Goal: Task Accomplishment & Management: Manage account settings

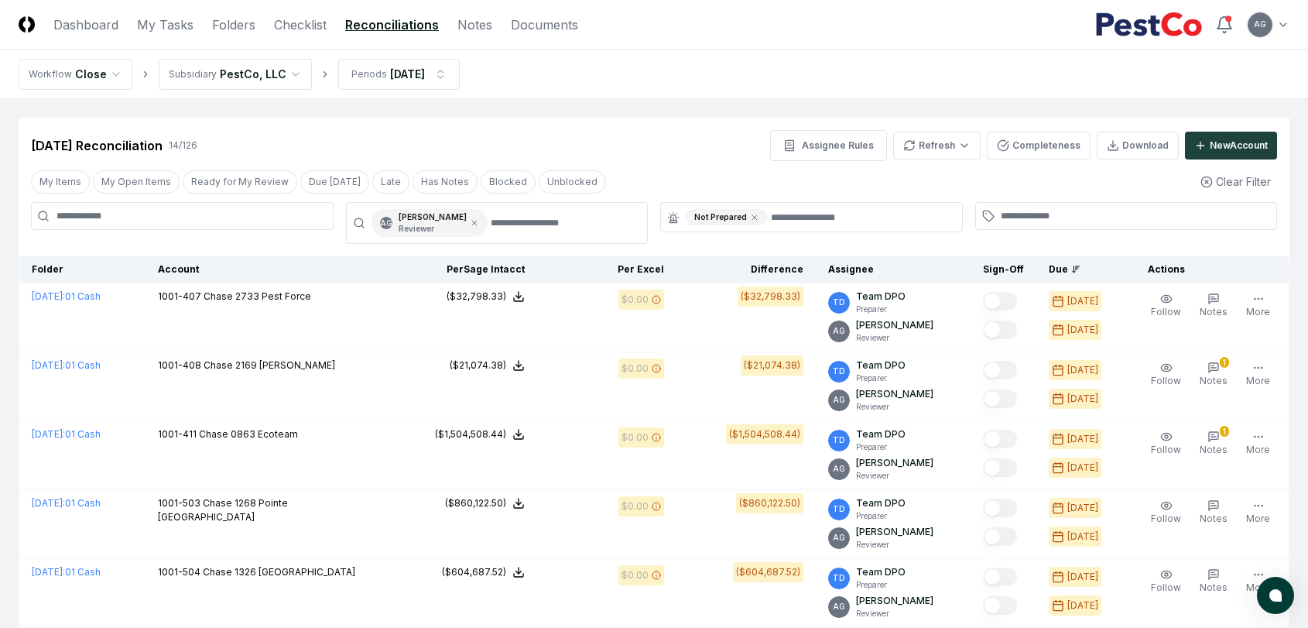
scroll to position [730, 0]
click at [157, 26] on link "My Tasks" at bounding box center [165, 24] width 56 height 19
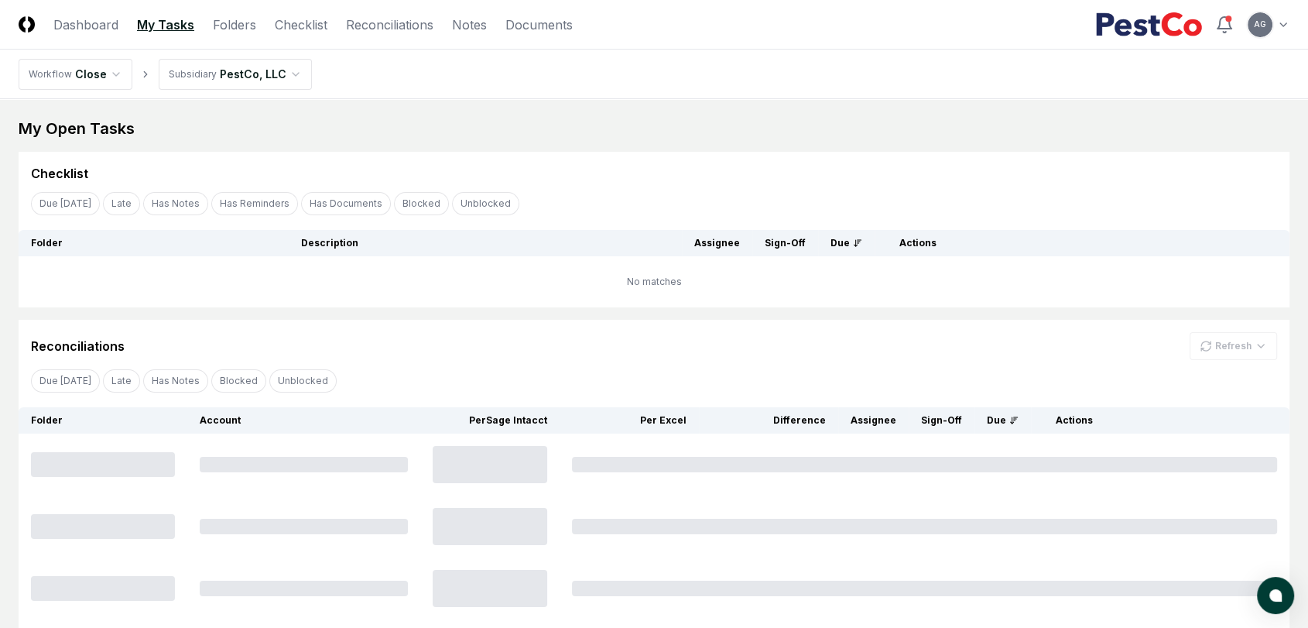
click at [547, 143] on div "My Open Tasks Cancel Reassign Checklist Due Today Late Has Notes Has Reminders …" at bounding box center [654, 430] width 1271 height 625
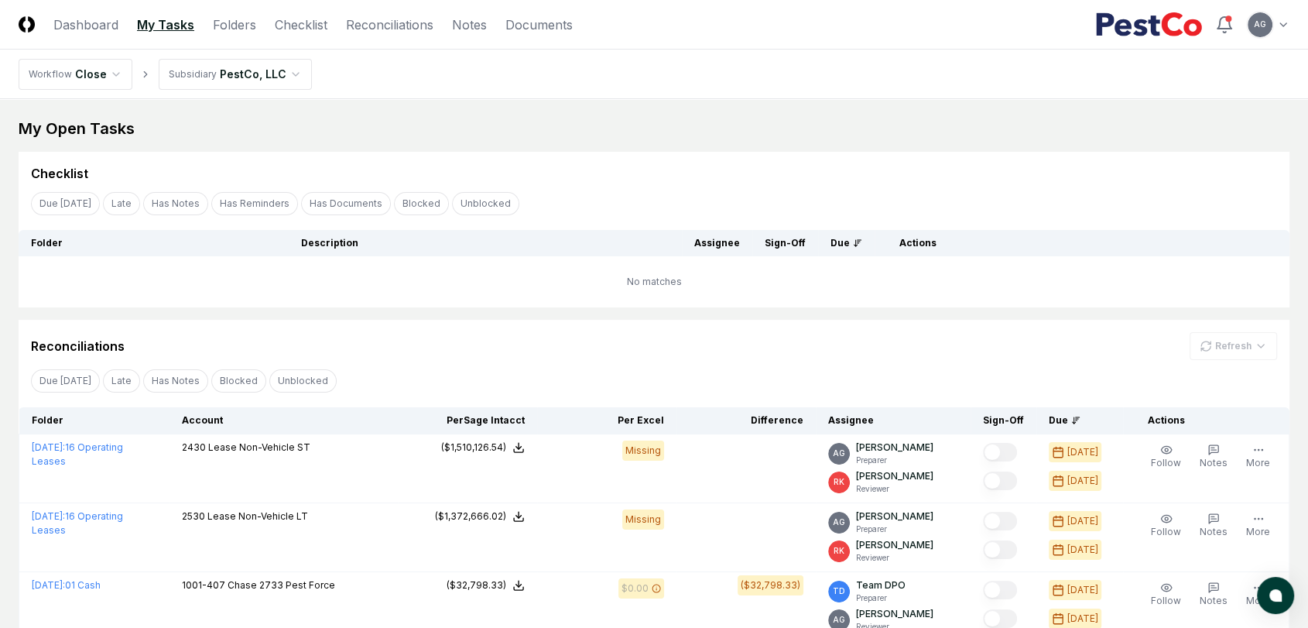
scroll to position [86, 0]
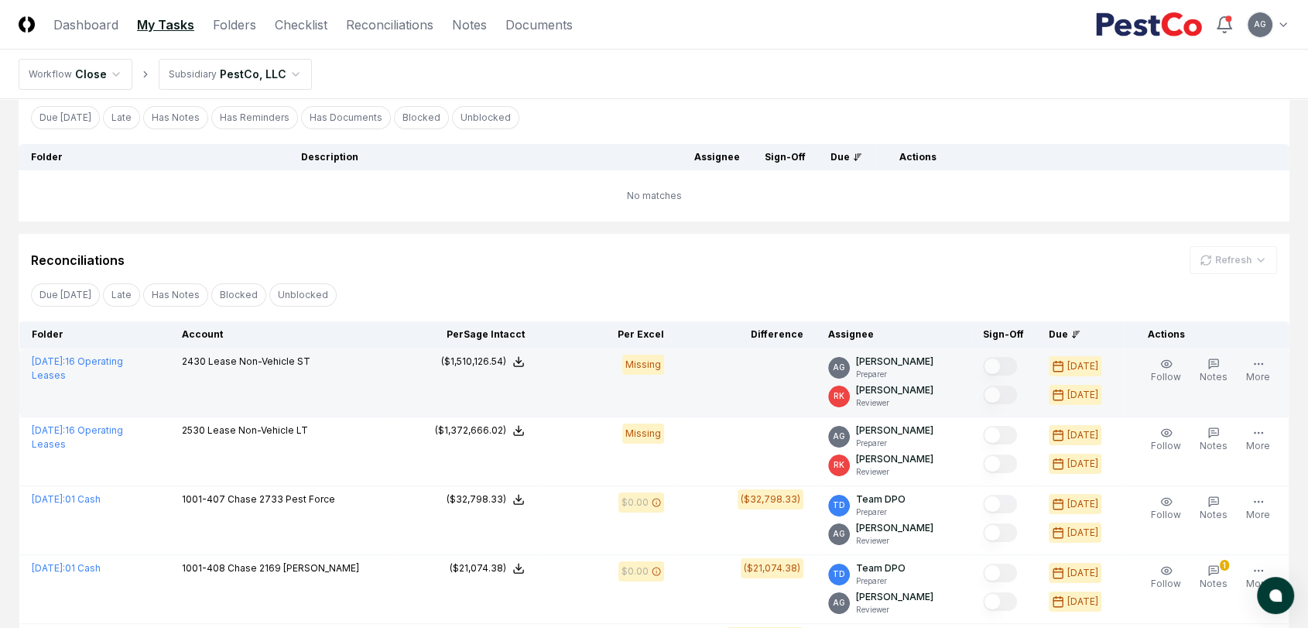
click at [383, 391] on td "2430 Lease Non-Vehicle ST" at bounding box center [283, 382] width 228 height 69
click at [123, 364] on link "July 2025 : 16 Operating Leases" at bounding box center [77, 368] width 91 height 26
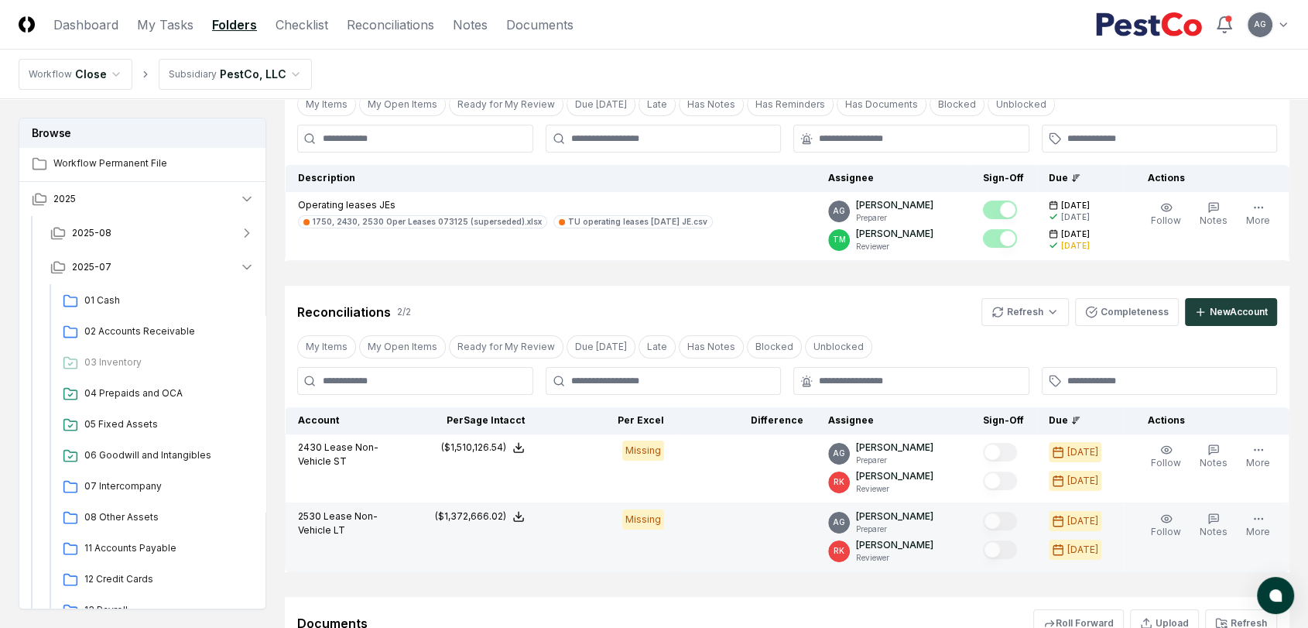
scroll to position [340, 0]
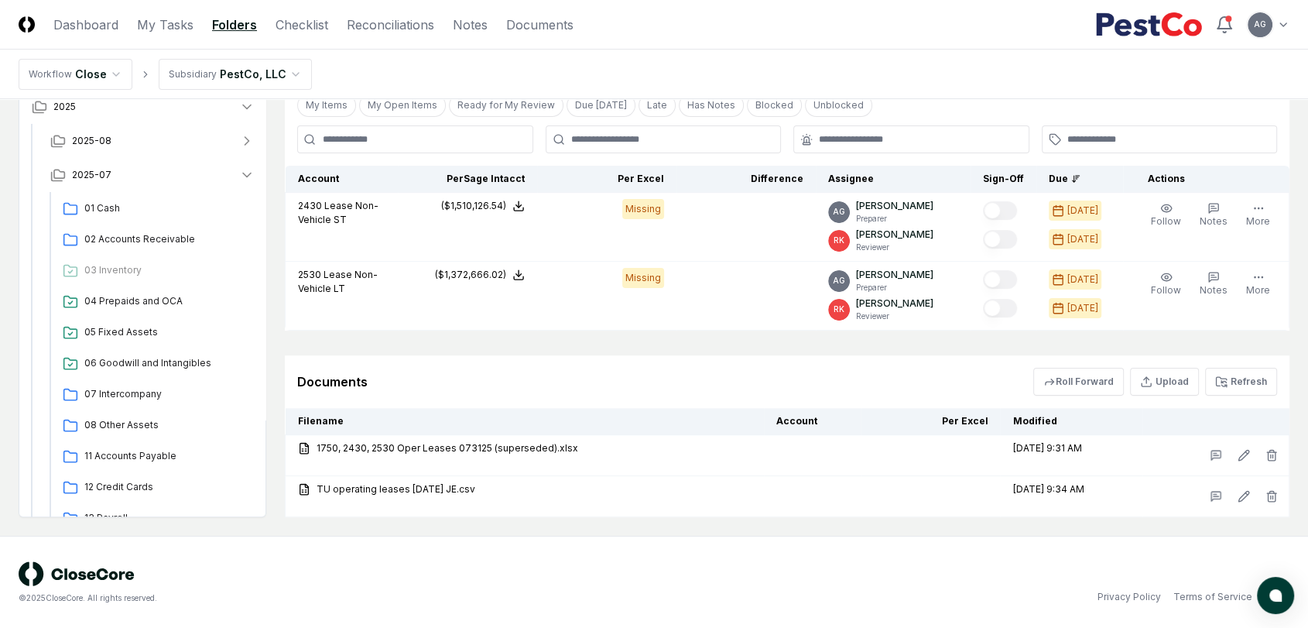
click at [858, 525] on main "Browse Workflow Permanent File 2025 2025-08 2025-07 01 Cash 02 Accounts Receiva…" at bounding box center [654, 147] width 1308 height 777
click at [1241, 375] on button "Refresh" at bounding box center [1241, 382] width 72 height 28
click at [717, 358] on div "Documents Roll Forward Upload Refresh" at bounding box center [787, 381] width 1004 height 53
click at [727, 368] on div "Documents Roll Forward Upload Refresh" at bounding box center [787, 382] width 980 height 28
click at [725, 363] on div "Documents Roll Forward Upload Refresh" at bounding box center [787, 381] width 1004 height 53
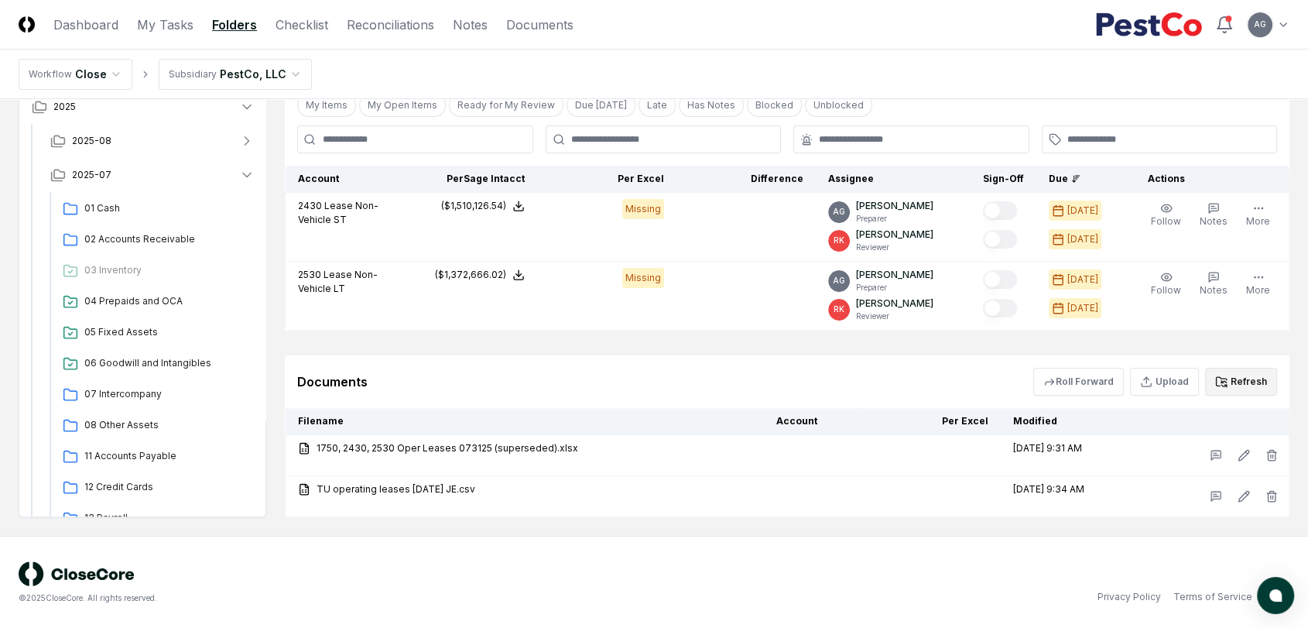
click at [1250, 379] on button "Refresh" at bounding box center [1241, 382] width 72 height 28
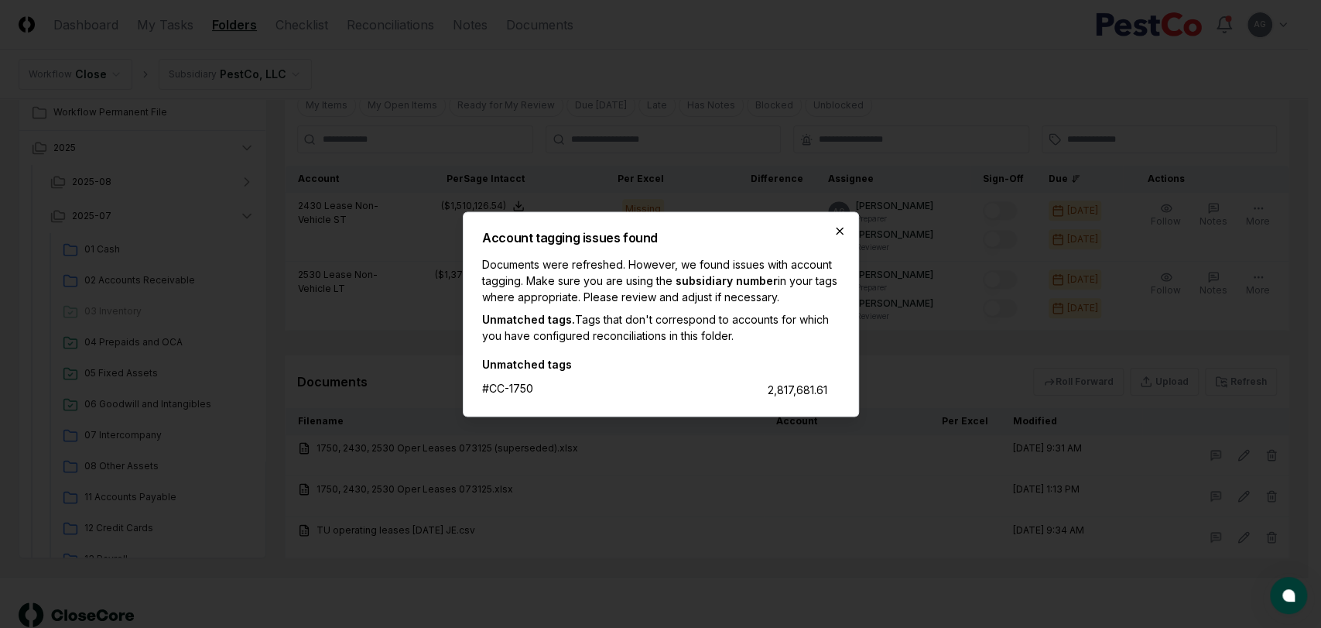
click at [837, 235] on icon "button" at bounding box center [839, 230] width 12 height 12
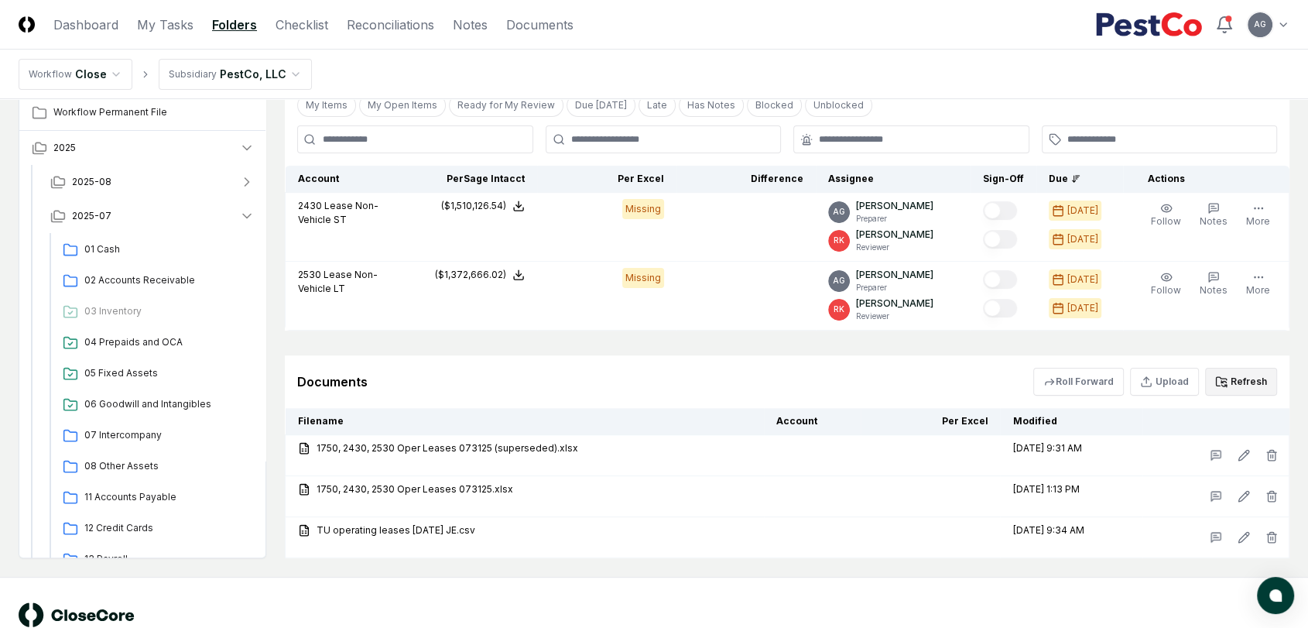
click at [1233, 383] on button "Refresh" at bounding box center [1241, 382] width 72 height 28
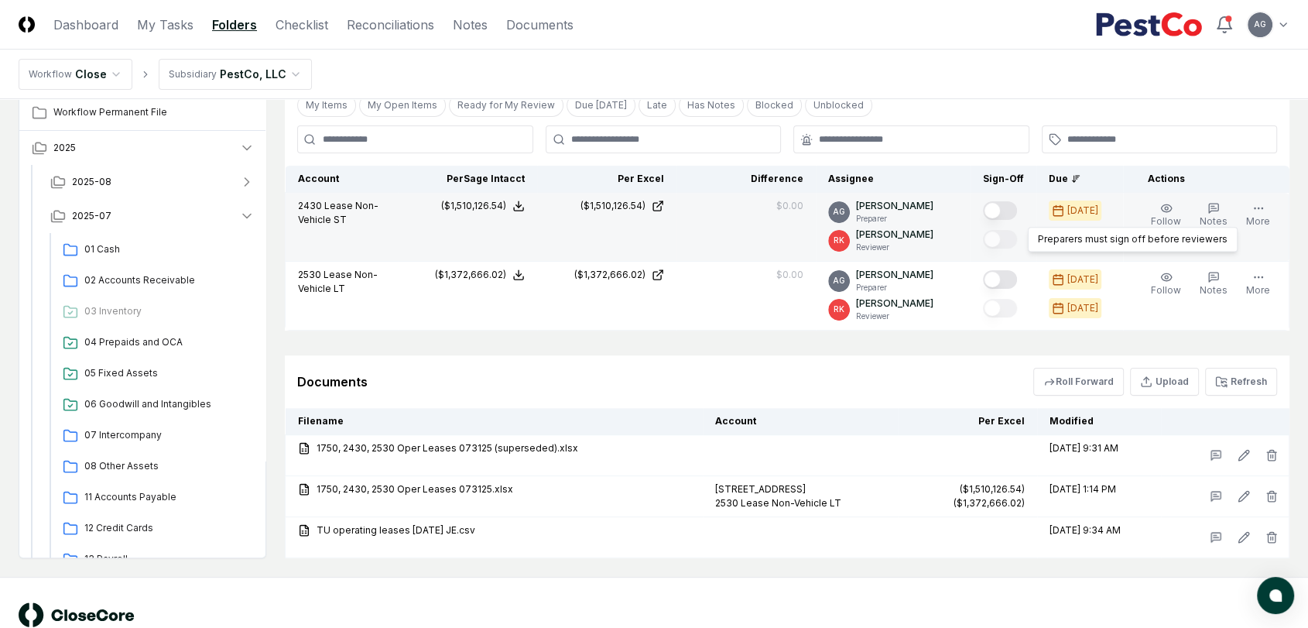
click at [1005, 212] on button "Mark complete" at bounding box center [1000, 210] width 34 height 19
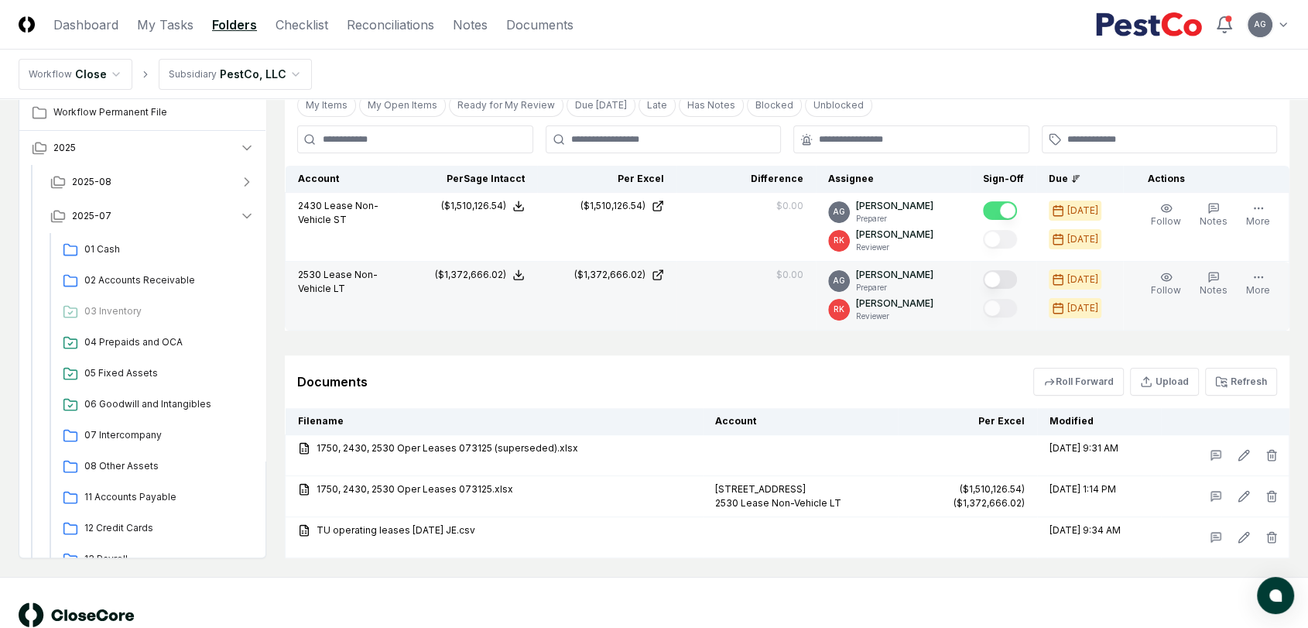
click at [1009, 279] on button "Mark complete" at bounding box center [1000, 279] width 34 height 19
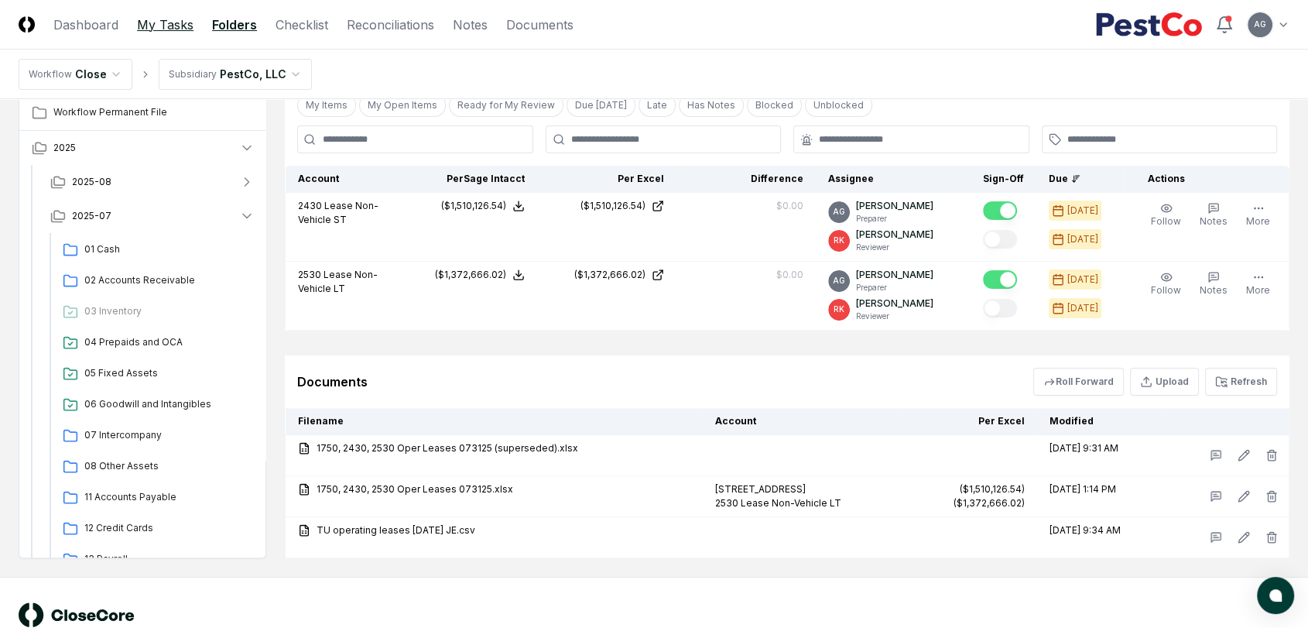
click at [142, 21] on link "My Tasks" at bounding box center [165, 24] width 56 height 19
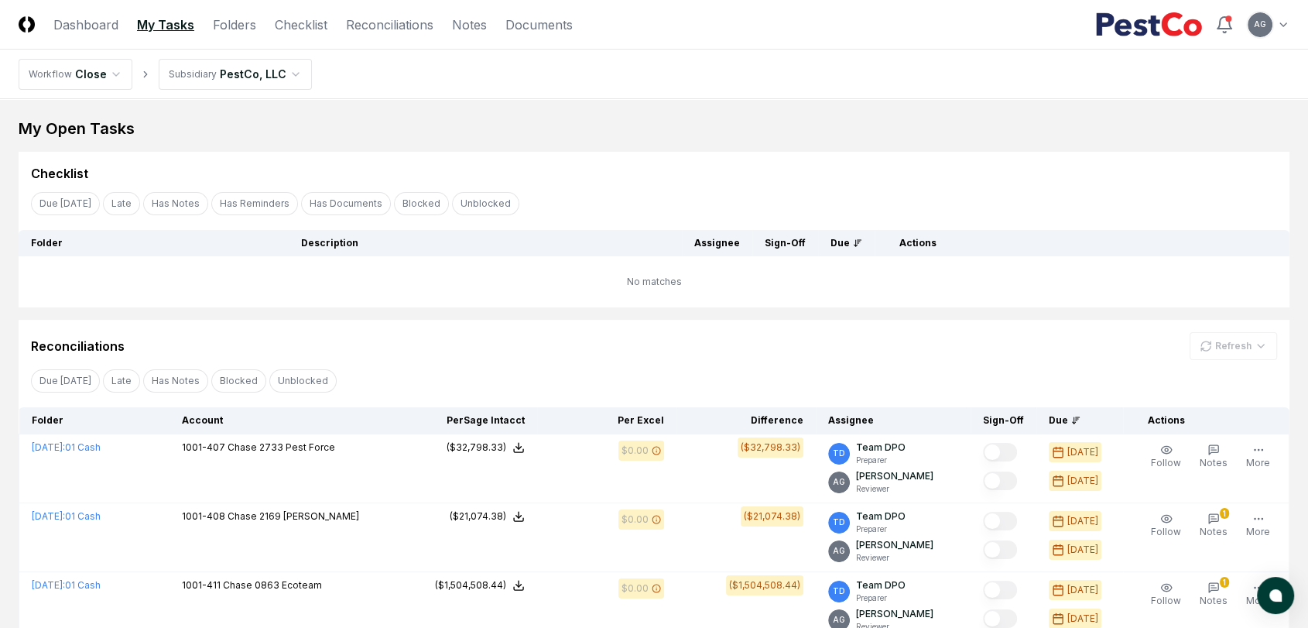
click at [686, 165] on div "Checklist" at bounding box center [654, 173] width 1246 height 19
